Goal: Task Accomplishment & Management: Manage account settings

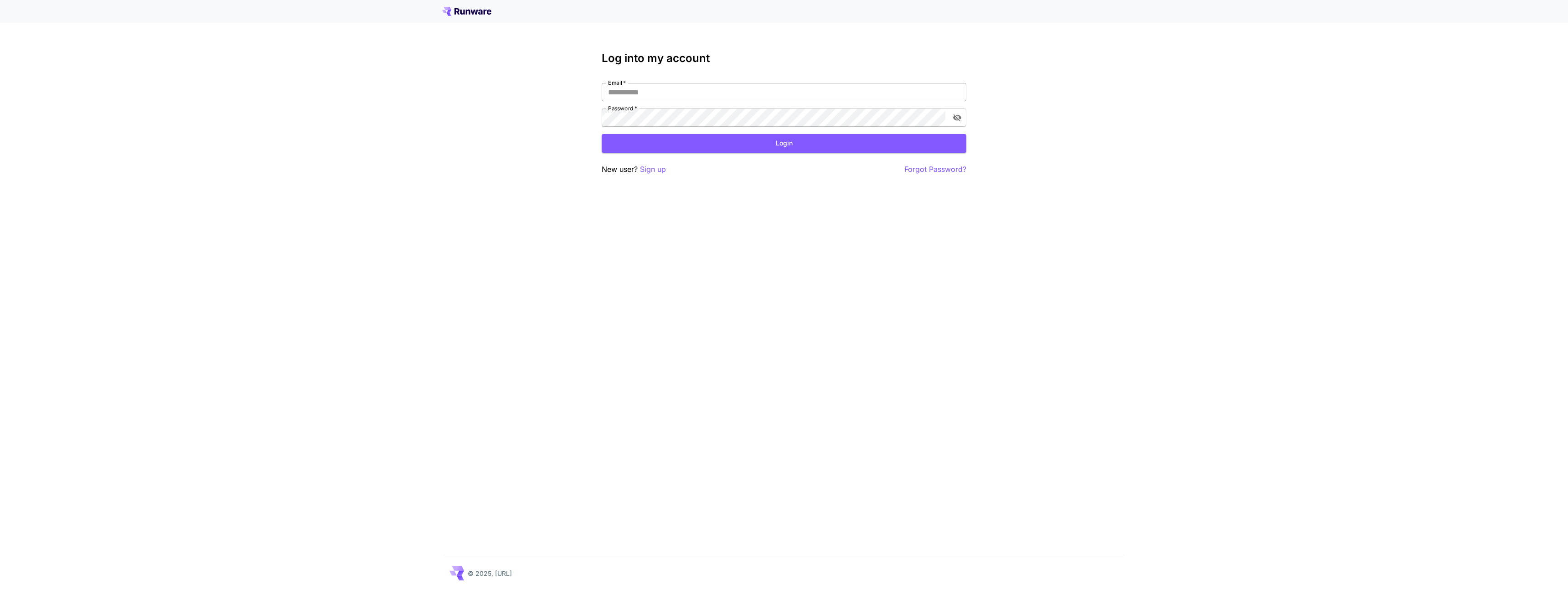
click at [668, 83] on input "Email   *" at bounding box center [783, 92] width 365 height 18
click at [986, 223] on div "Log into my account Email   * Email   * Password   * Password   * Login New use…" at bounding box center [784, 295] width 1568 height 590
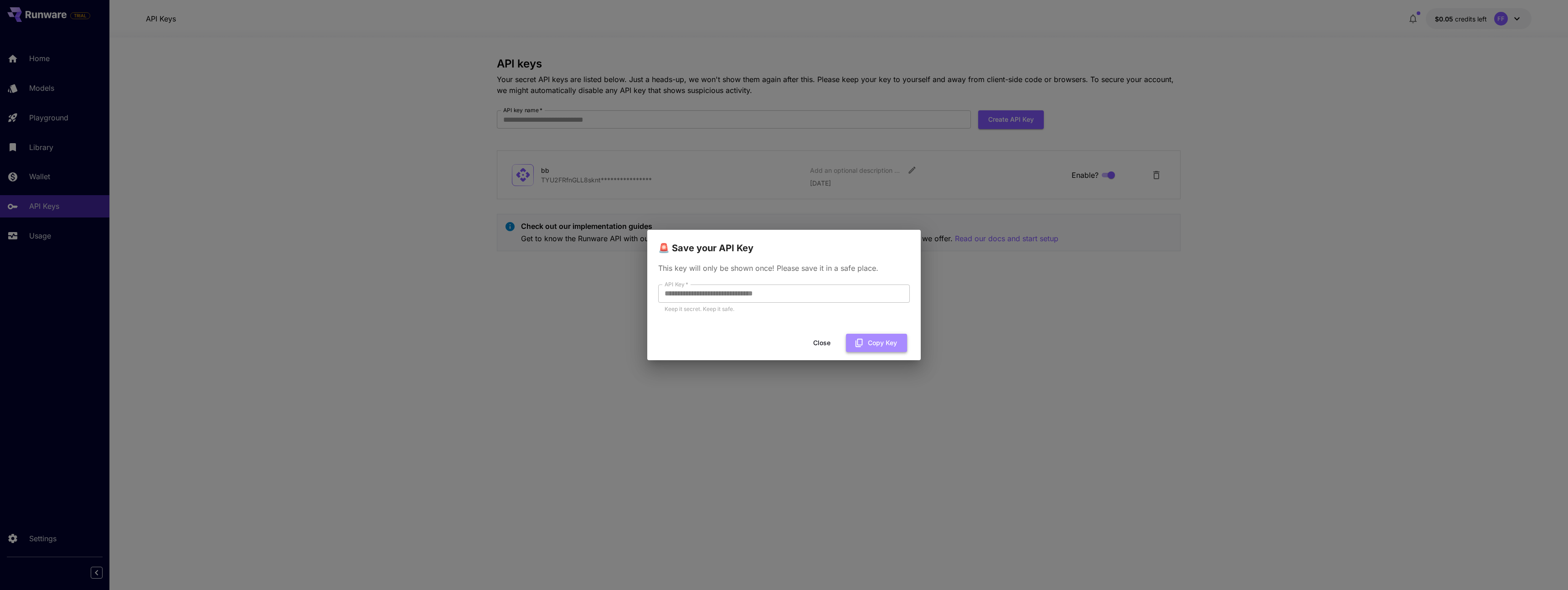
click at [867, 340] on button "Copy Key" at bounding box center [877, 343] width 61 height 19
